Goal: Task Accomplishment & Management: Use online tool/utility

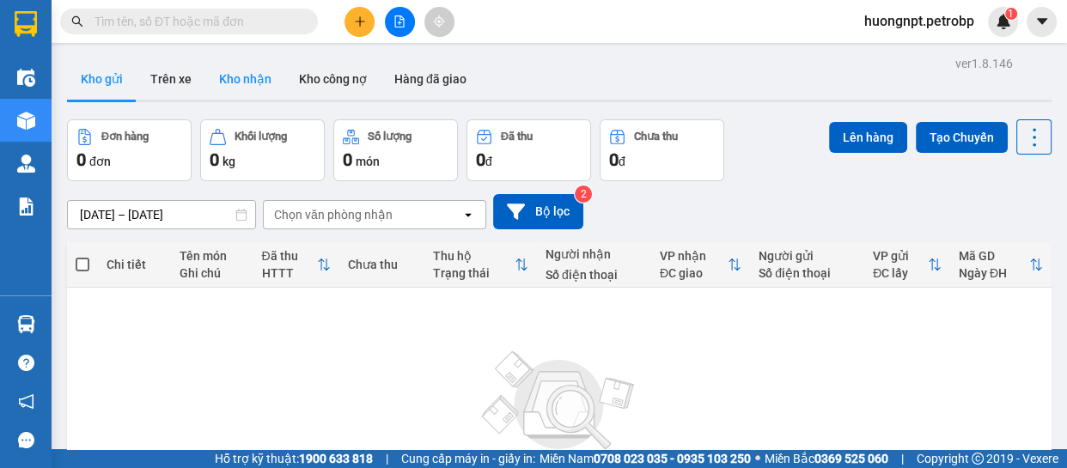
click at [260, 82] on button "Kho nhận" at bounding box center [245, 78] width 80 height 41
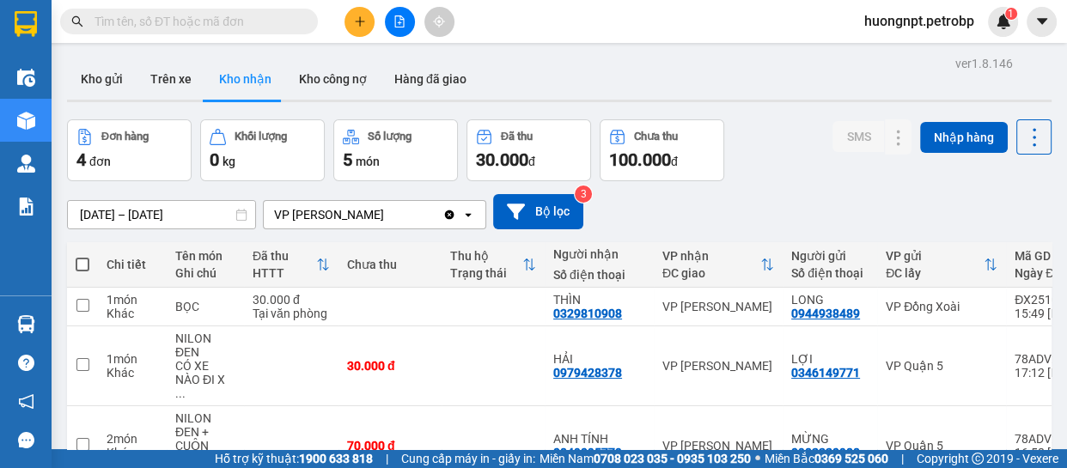
scroll to position [151, 0]
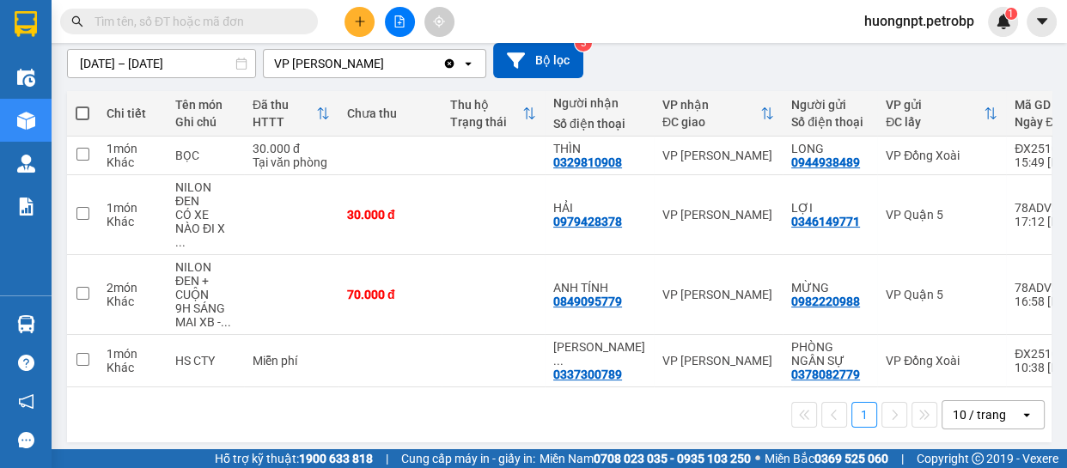
click at [261, 414] on div "1 10 / trang open" at bounding box center [559, 414] width 971 height 29
click at [415, 417] on div "1 10 / trang open" at bounding box center [559, 414] width 971 height 29
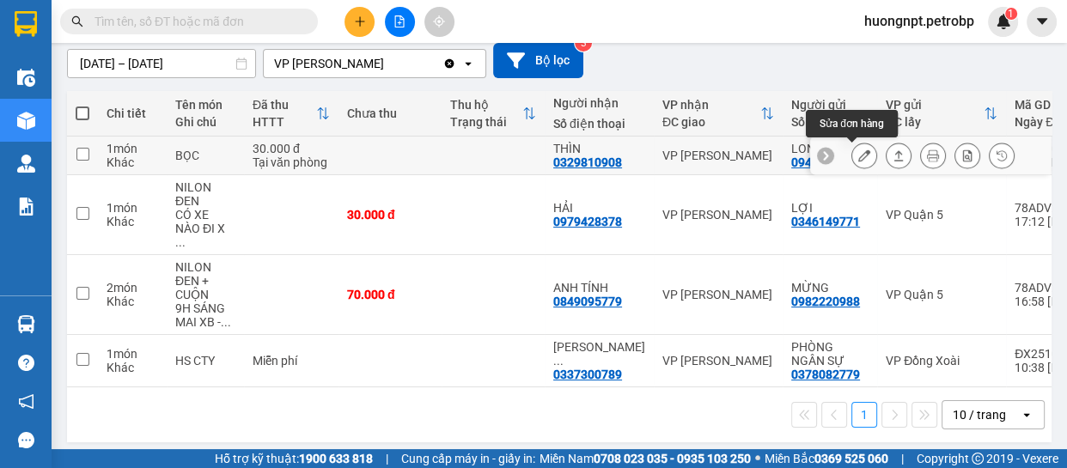
click at [858, 154] on icon at bounding box center [864, 156] width 12 height 12
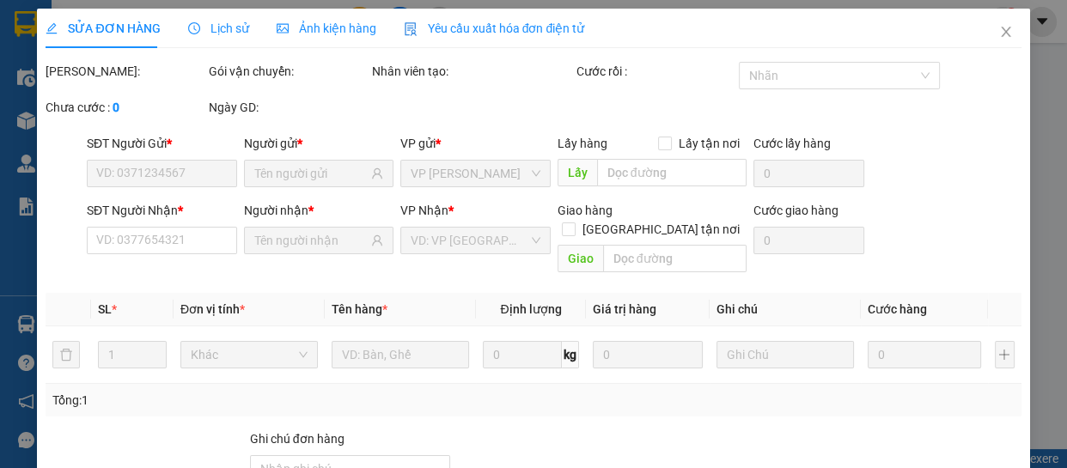
type input "0944938489"
type input "LONG"
type input "0329810908"
type input "THÌN"
type input "30.000"
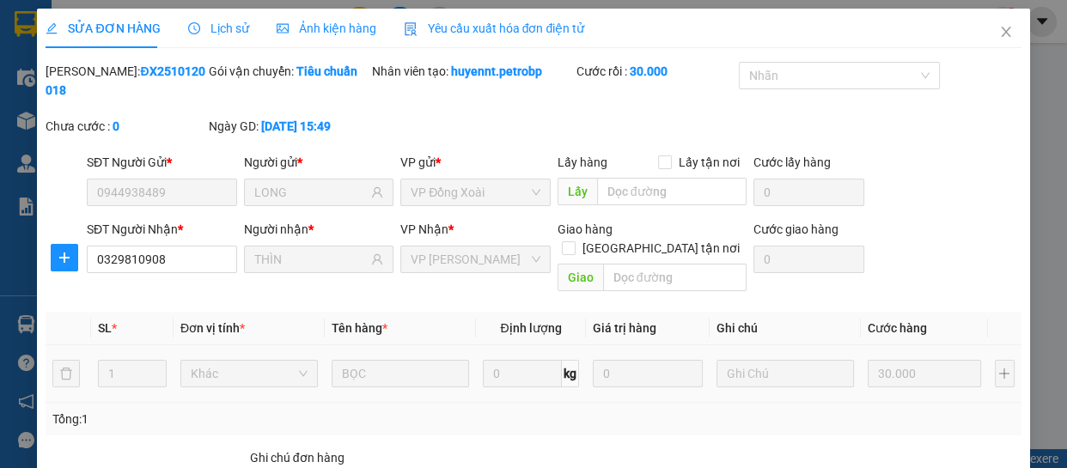
scroll to position [156, 0]
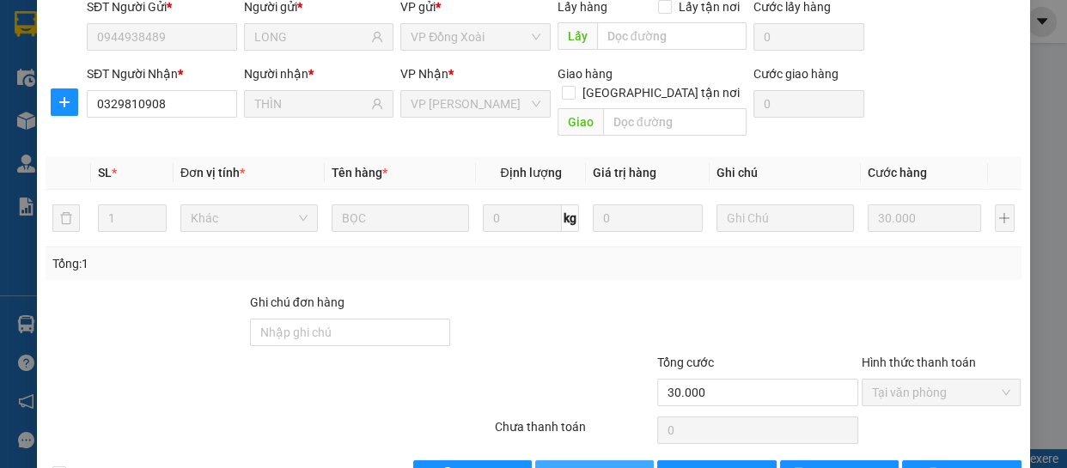
click at [609, 465] on span "Giao hàng" at bounding box center [604, 474] width 55 height 19
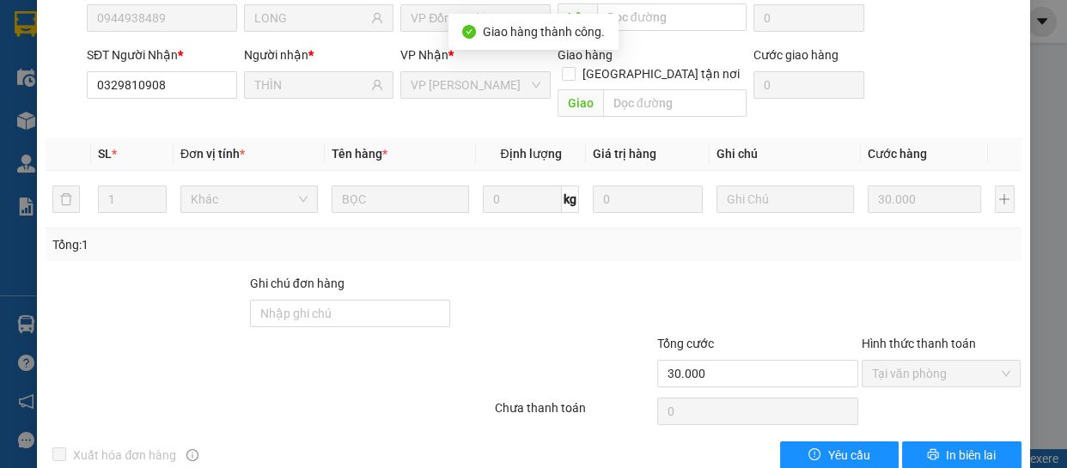
scroll to position [0, 0]
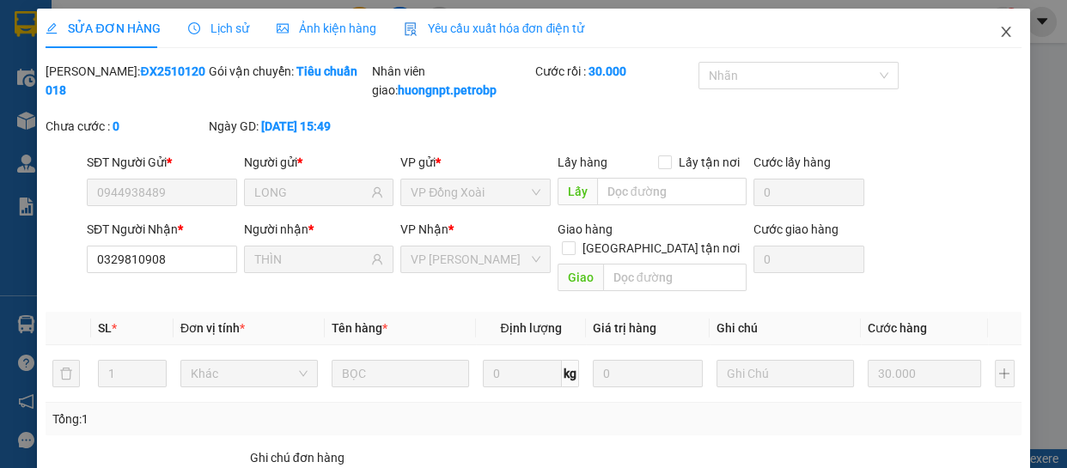
click at [999, 25] on icon "close" at bounding box center [1006, 32] width 14 height 14
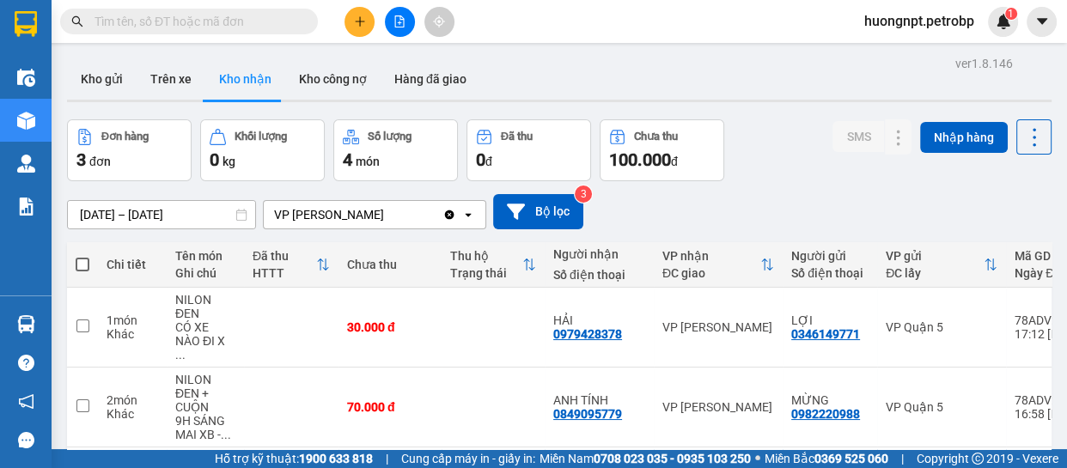
scroll to position [113, 0]
